Goal: Obtain resource: Obtain resource

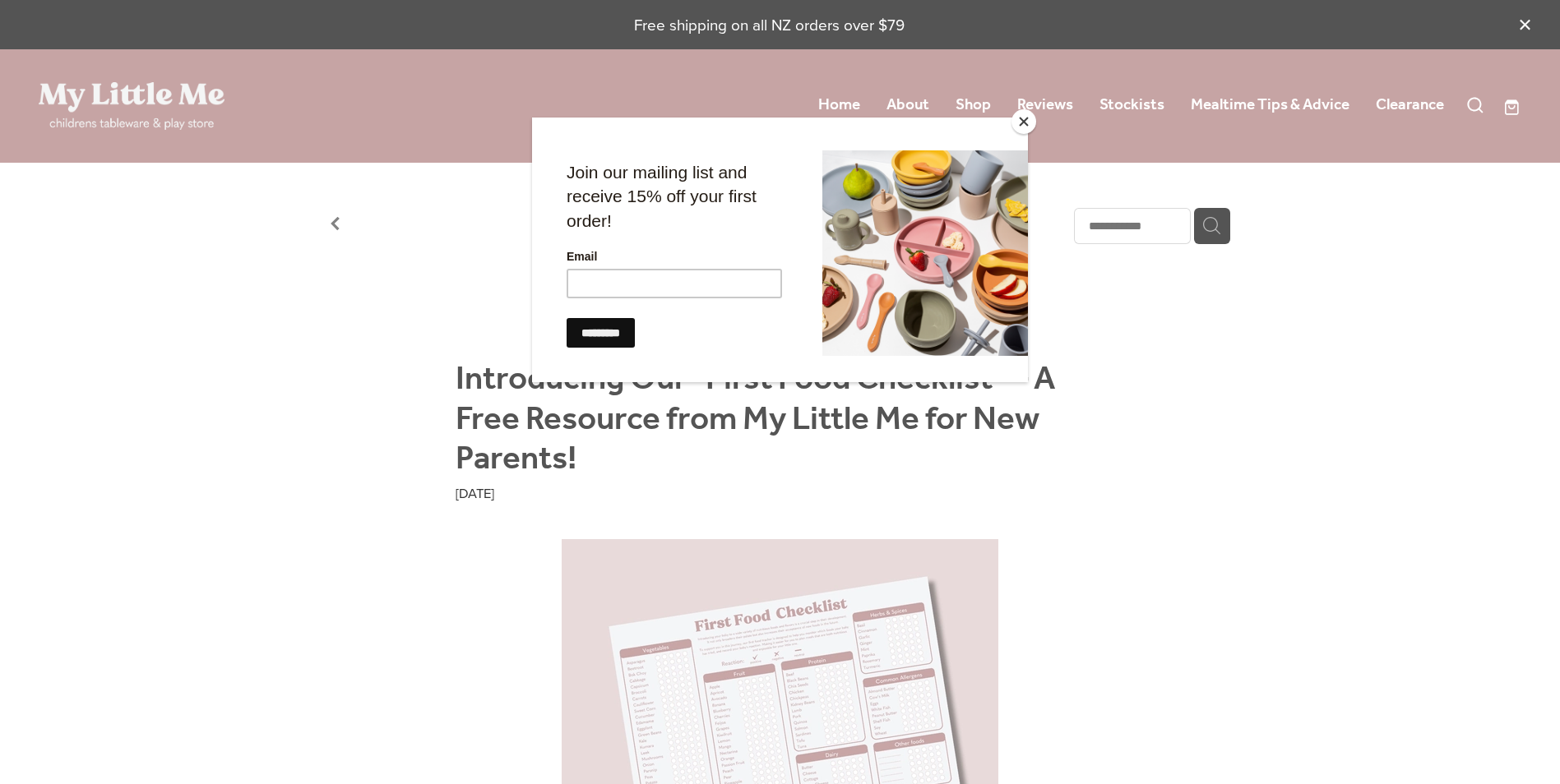
click at [348, 229] on div at bounding box center [780, 392] width 1560 height 784
click at [336, 226] on div at bounding box center [780, 392] width 1560 height 784
click at [1031, 119] on button "Close" at bounding box center [1023, 121] width 25 height 25
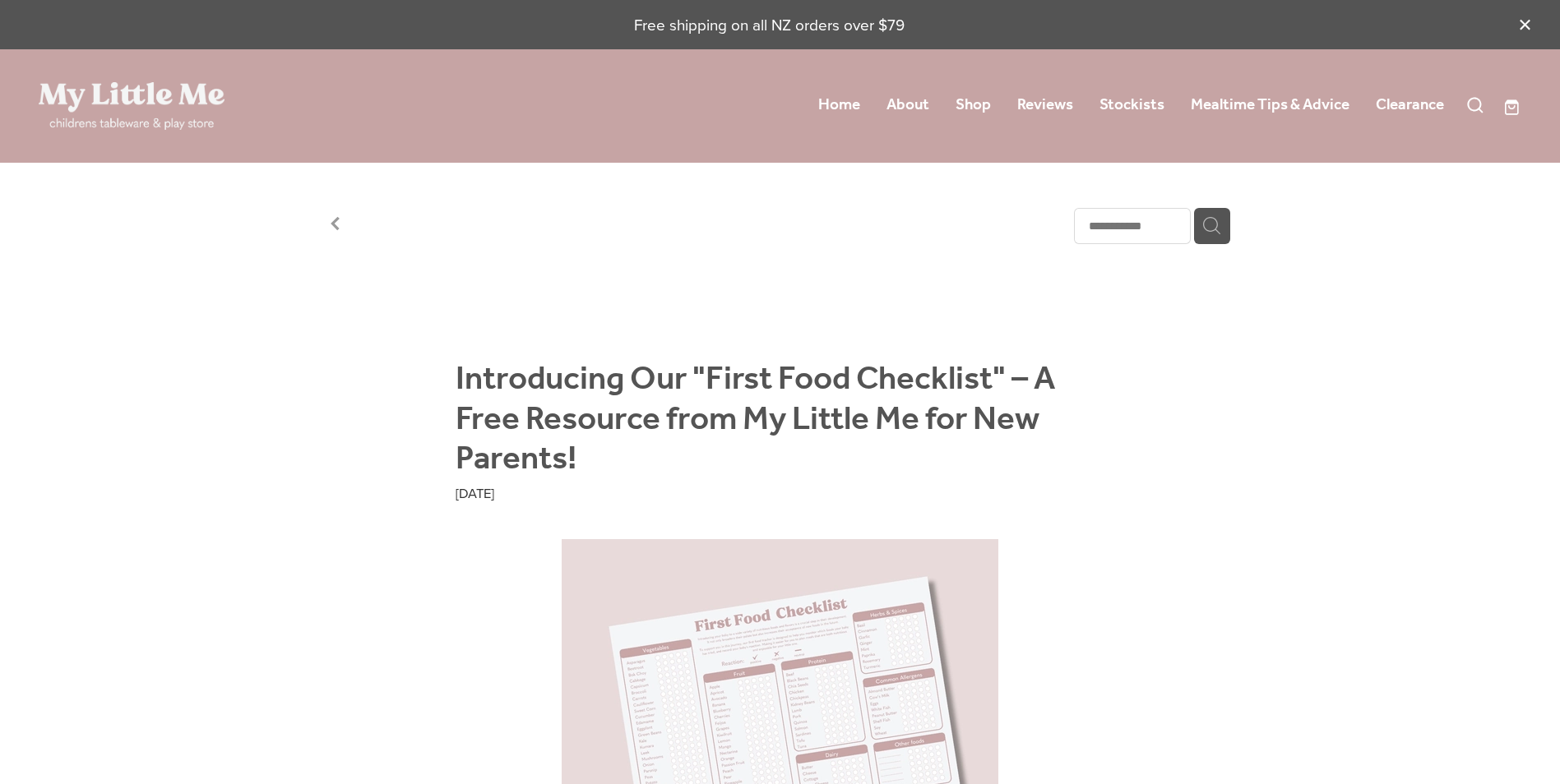
click at [330, 233] on link at bounding box center [335, 227] width 10 height 23
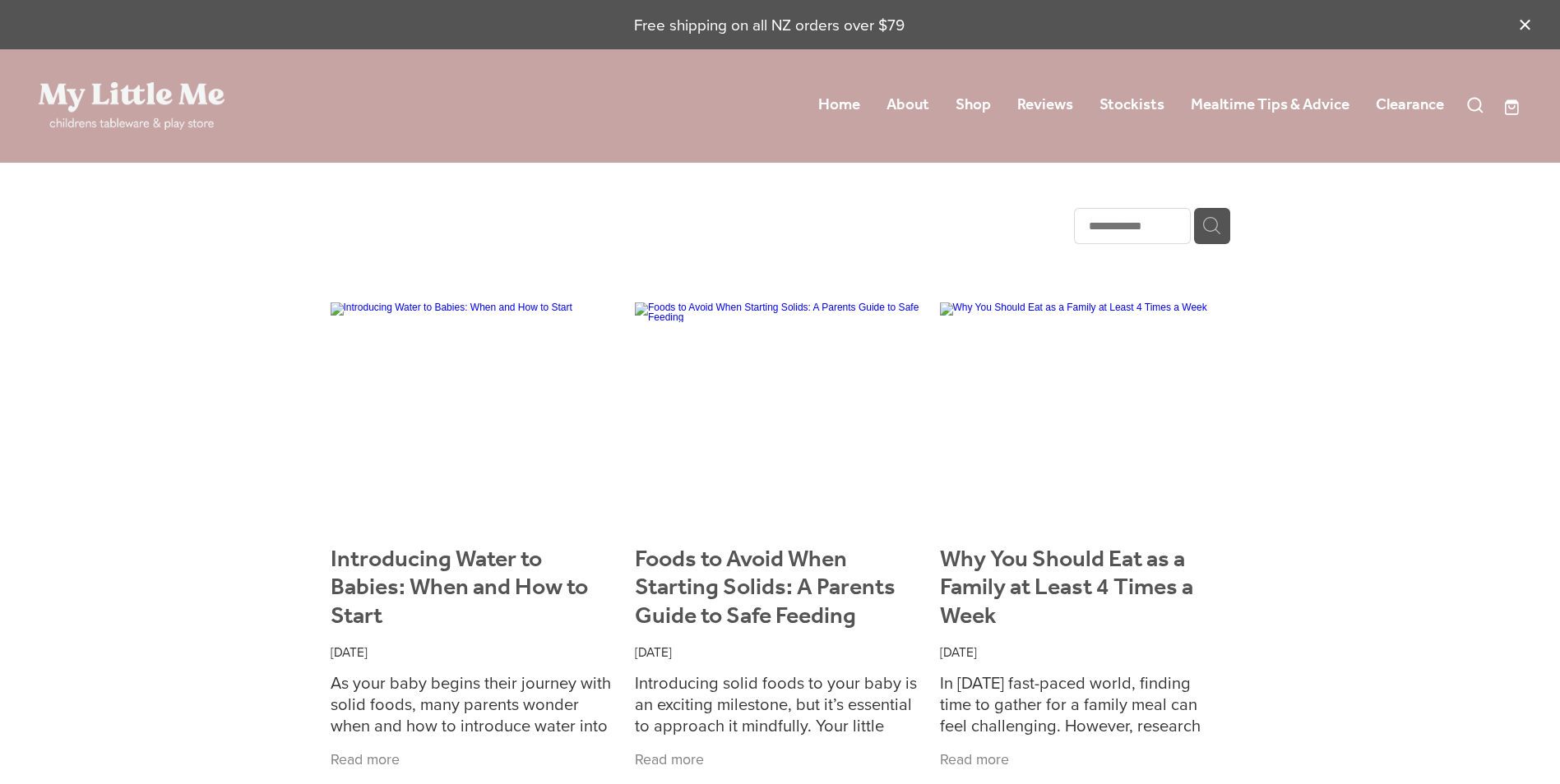
scroll to position [861, 0]
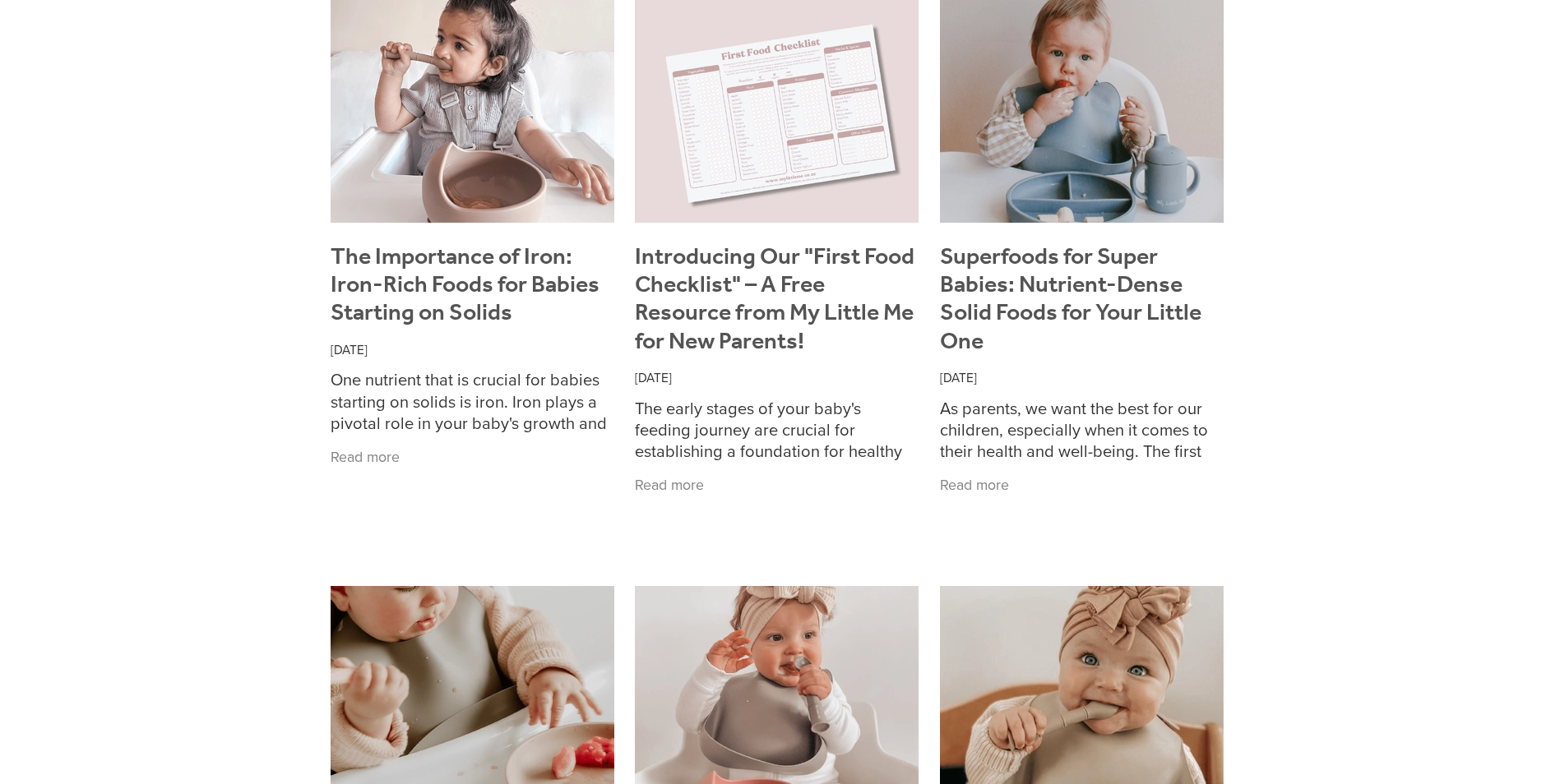
click at [733, 272] on link "Introducing Our "First Food Checklist" – A Free Resource from My Little Me for …" at bounding box center [775, 300] width 279 height 130
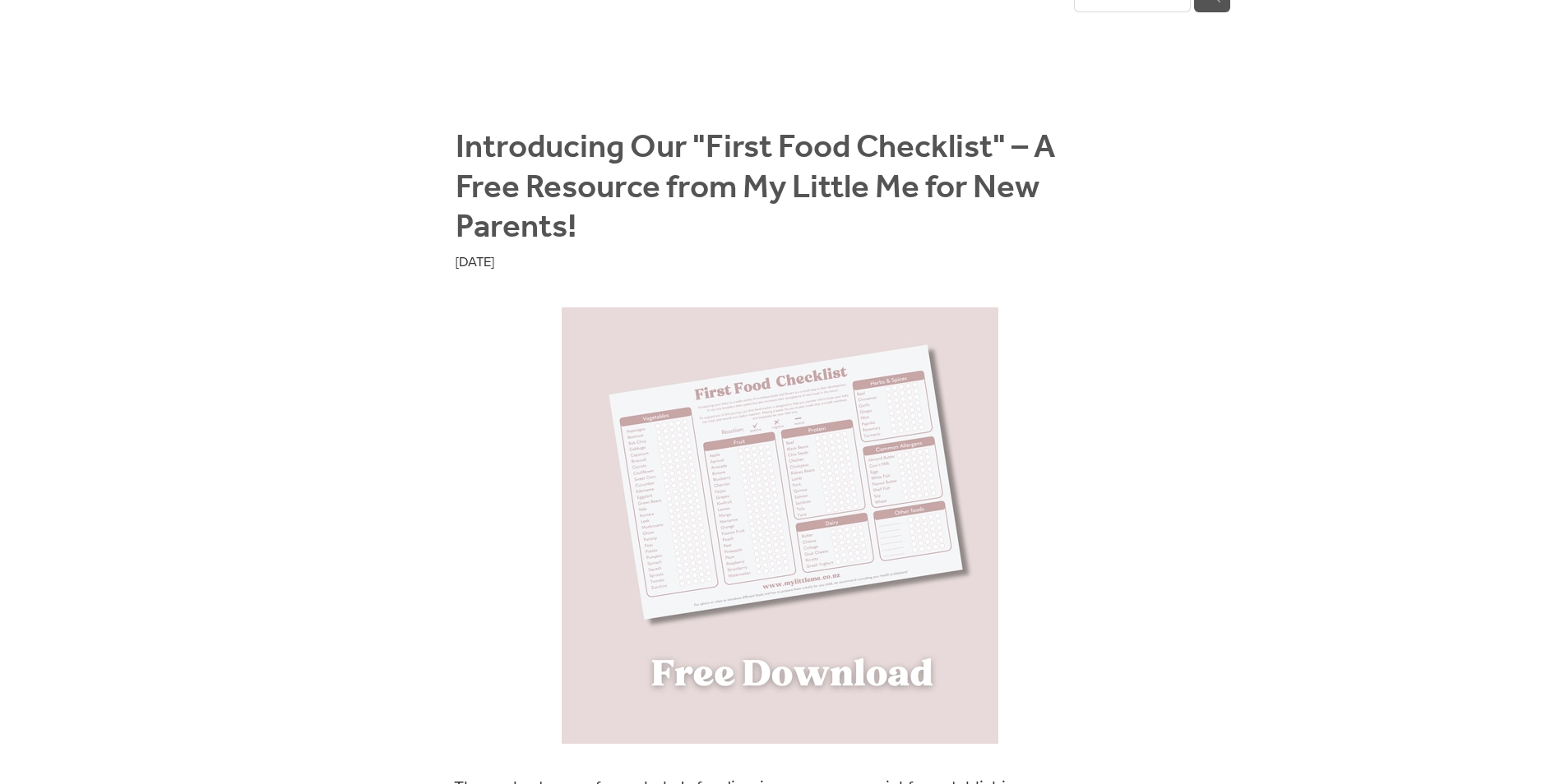
scroll to position [329, 0]
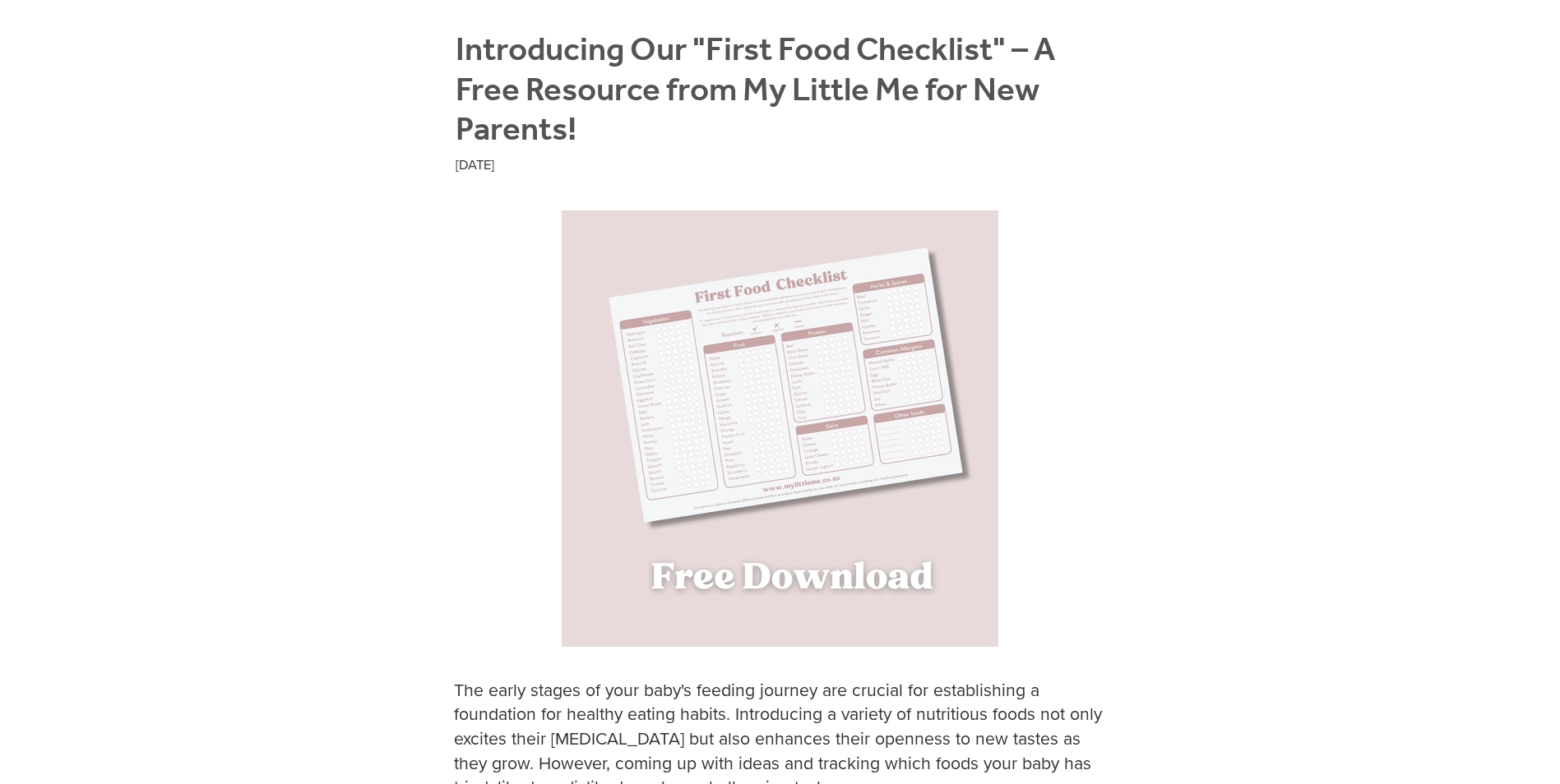
click at [838, 582] on img at bounding box center [780, 428] width 436 height 436
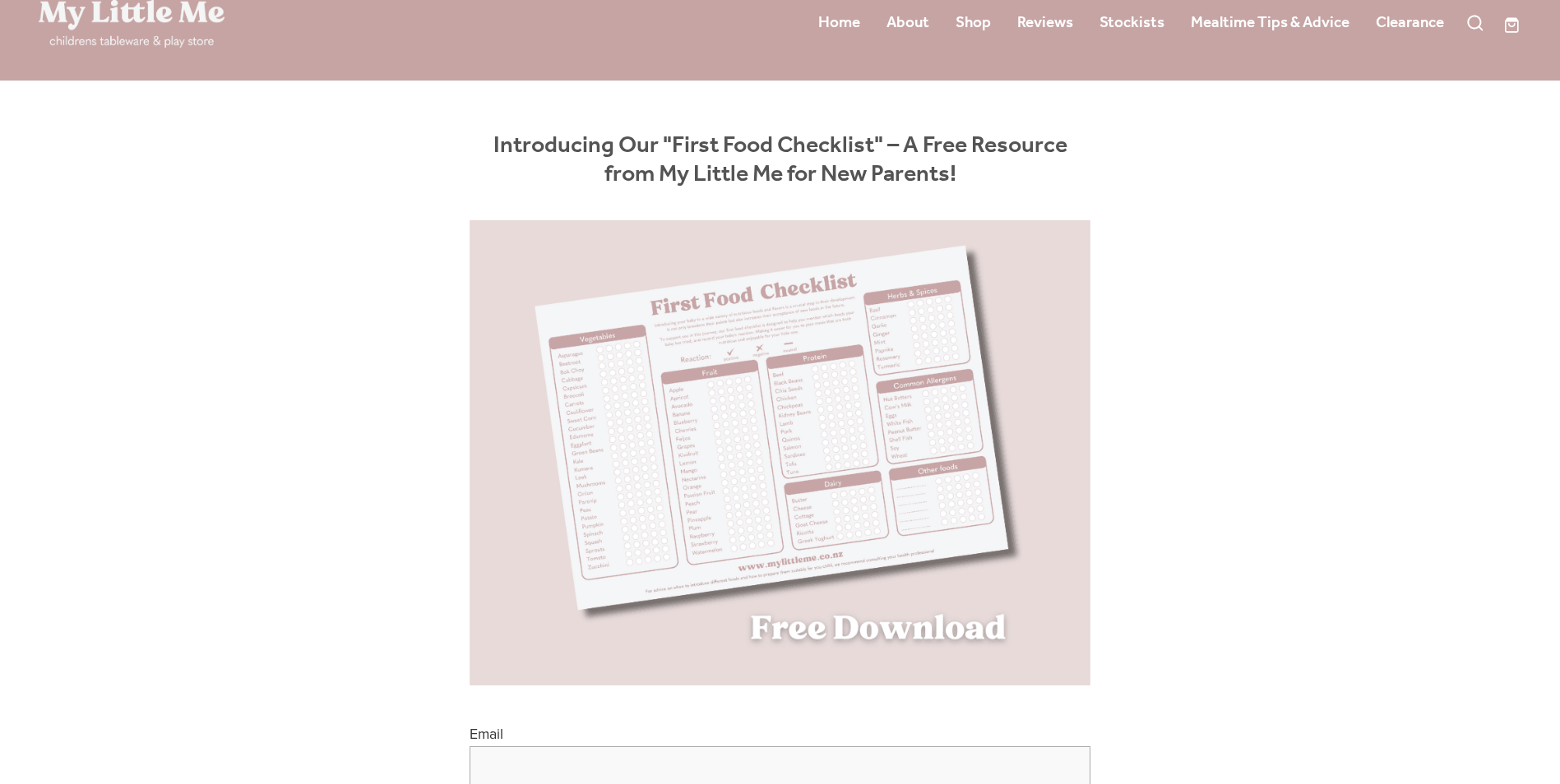
click at [879, 641] on img at bounding box center [779, 453] width 719 height 466
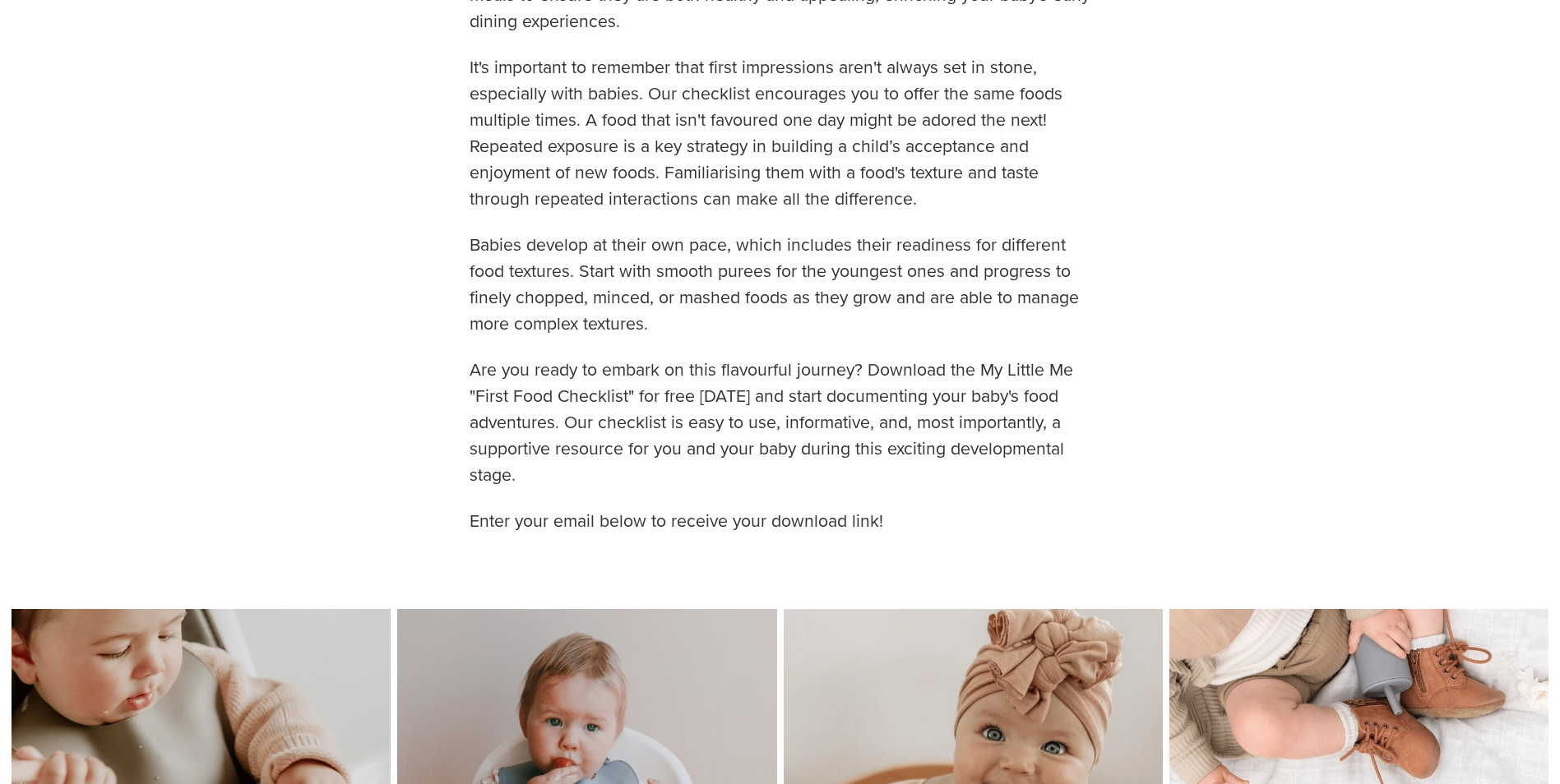
scroll to position [1397, 0]
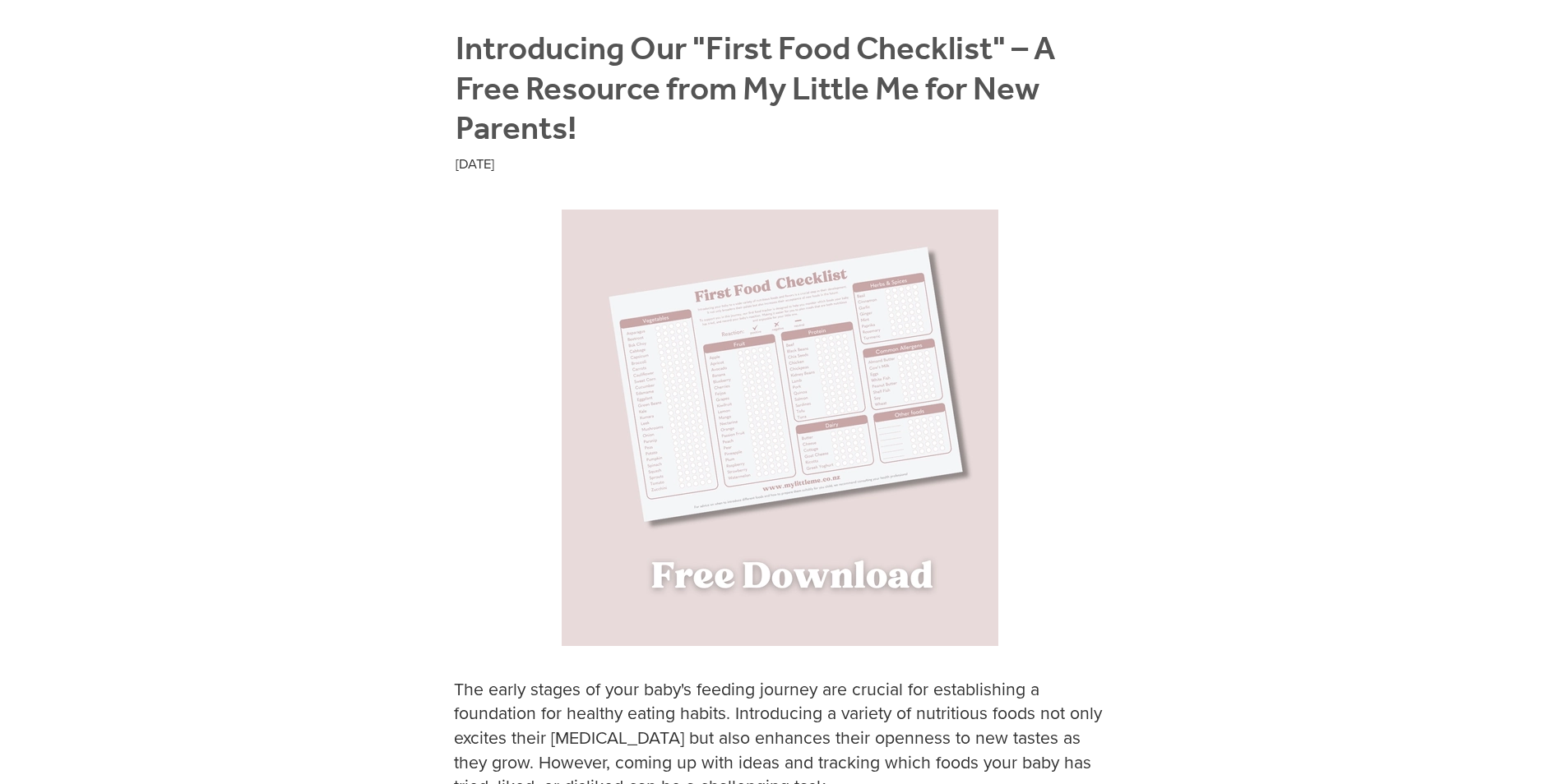
scroll to position [329, 0]
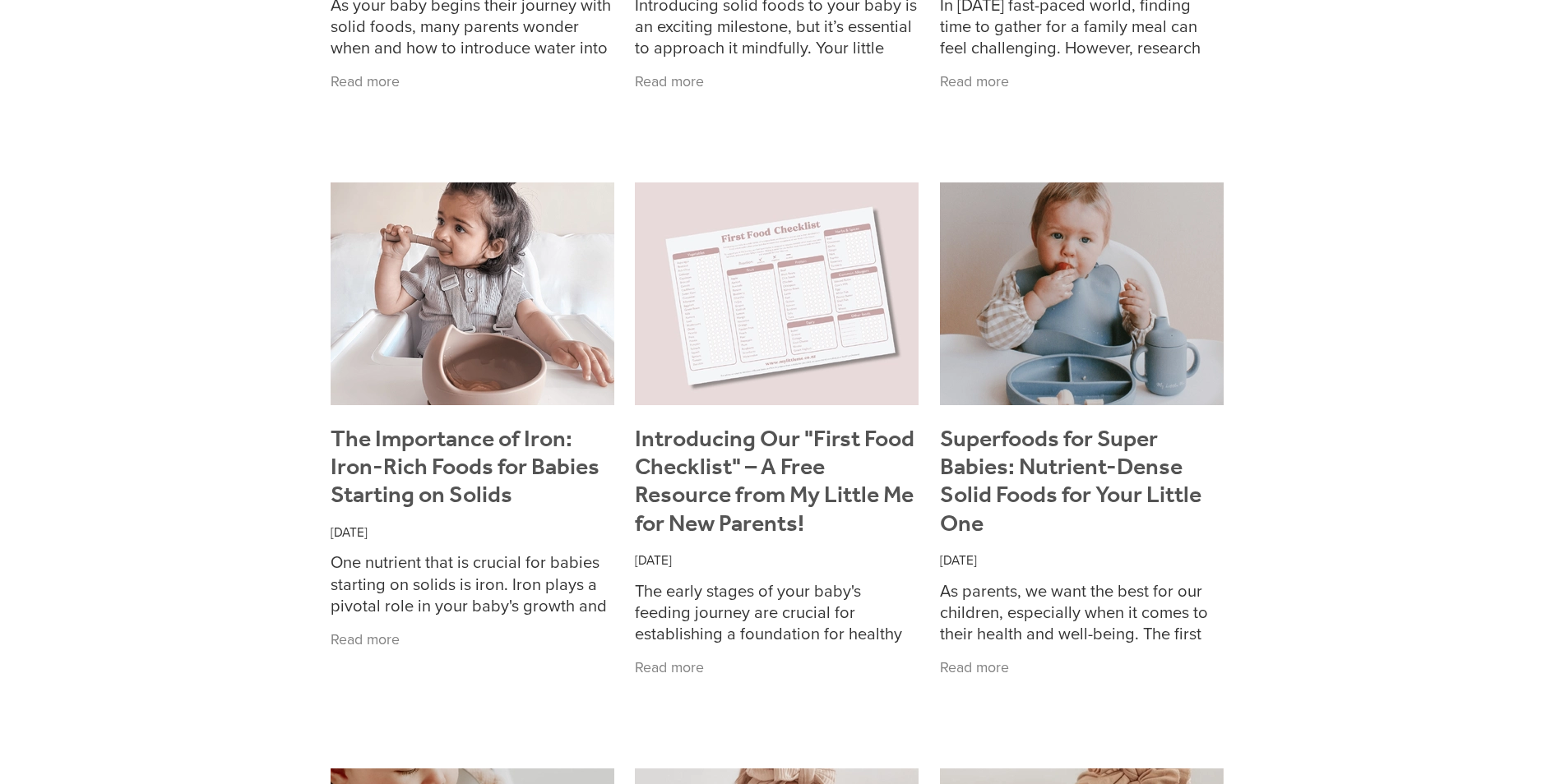
scroll to position [532, 0]
